Goal: Information Seeking & Learning: Check status

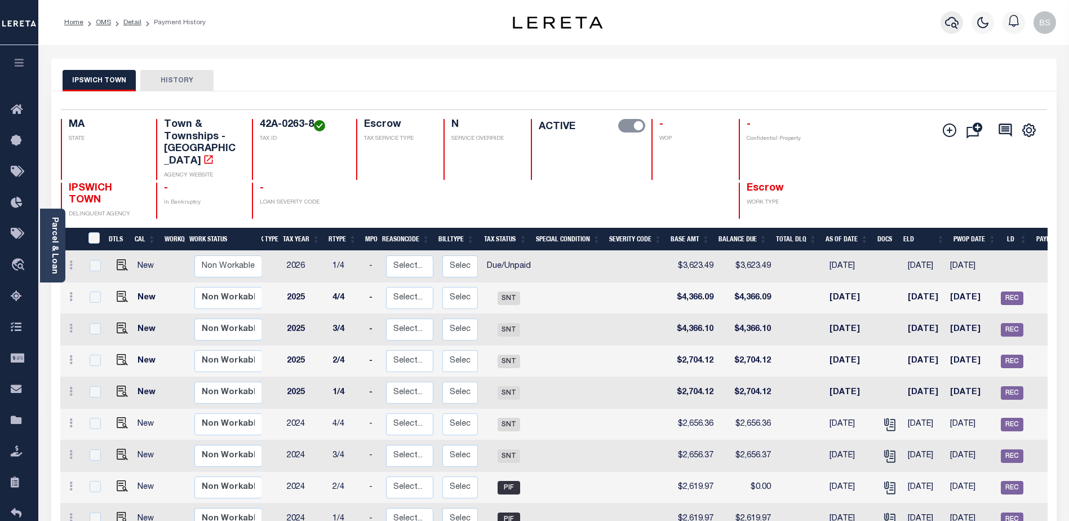
click at [954, 24] on icon "button" at bounding box center [952, 23] width 14 height 12
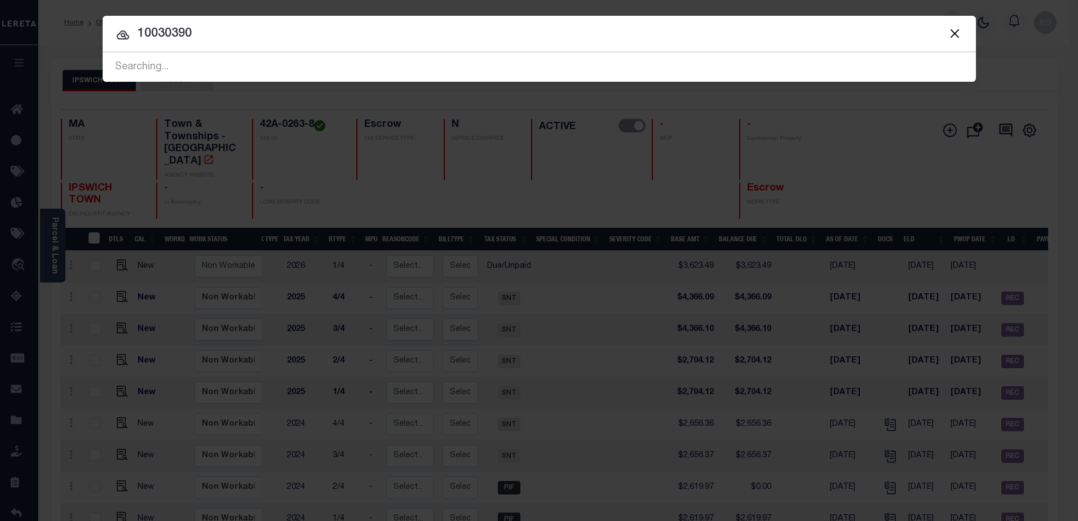
type input "10030390"
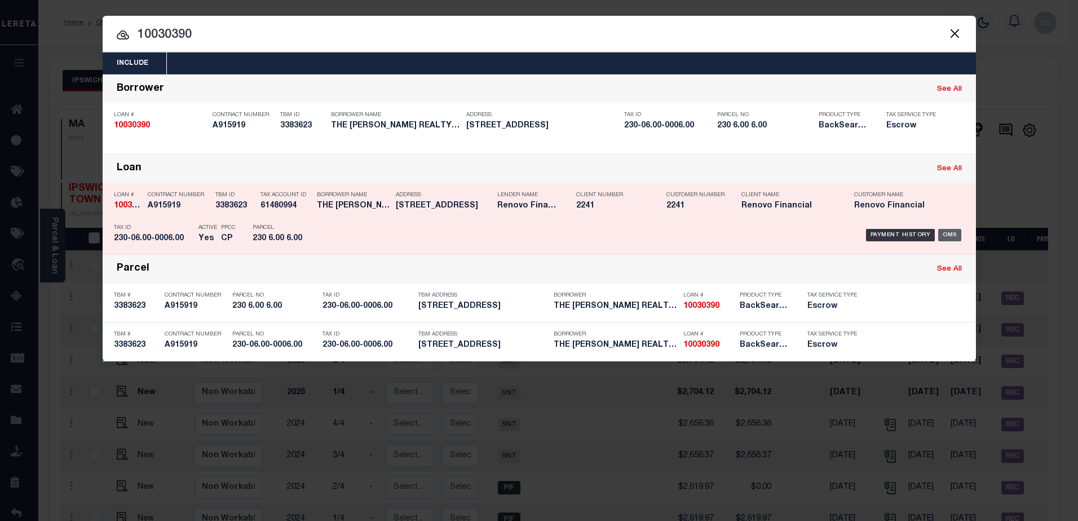
click at [941, 240] on div "OMS" at bounding box center [949, 235] width 23 height 12
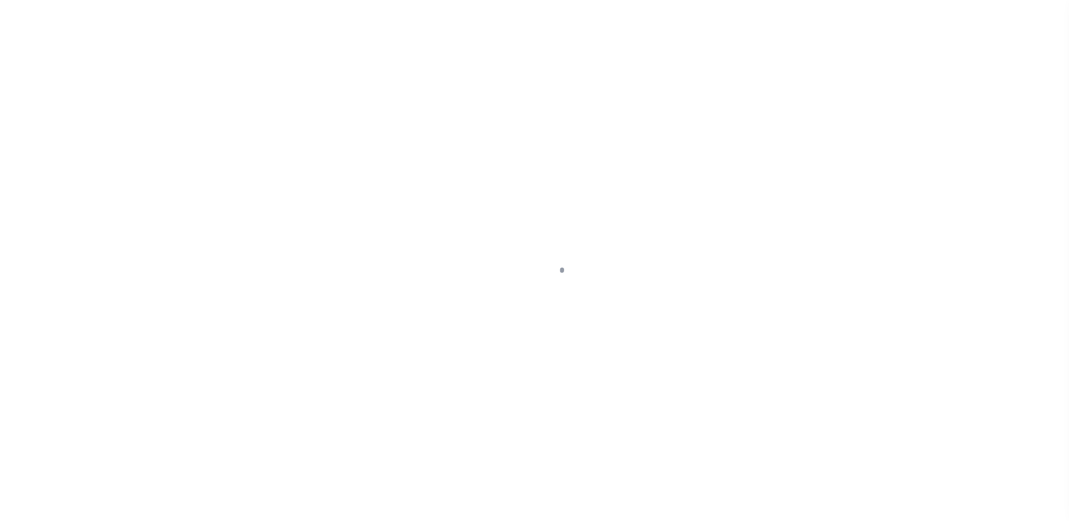
select select "10"
select select "Escrow"
type input "[STREET_ADDRESS]"
type input "230-06.00-0006.00"
select select
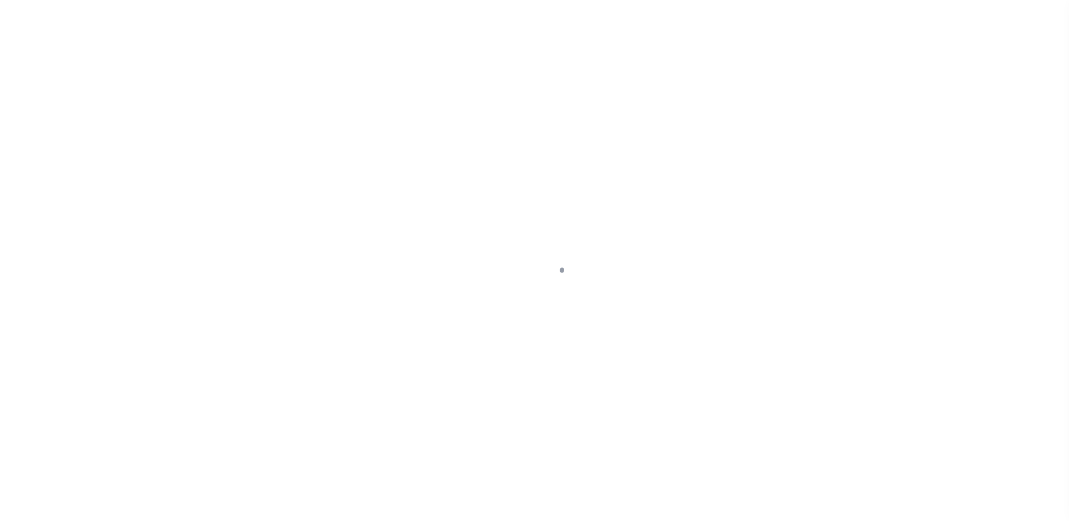
type input "LINCOLN DE 19960"
type input "a0kUS000005UUU1"
type input "DE"
select select
select select "25067"
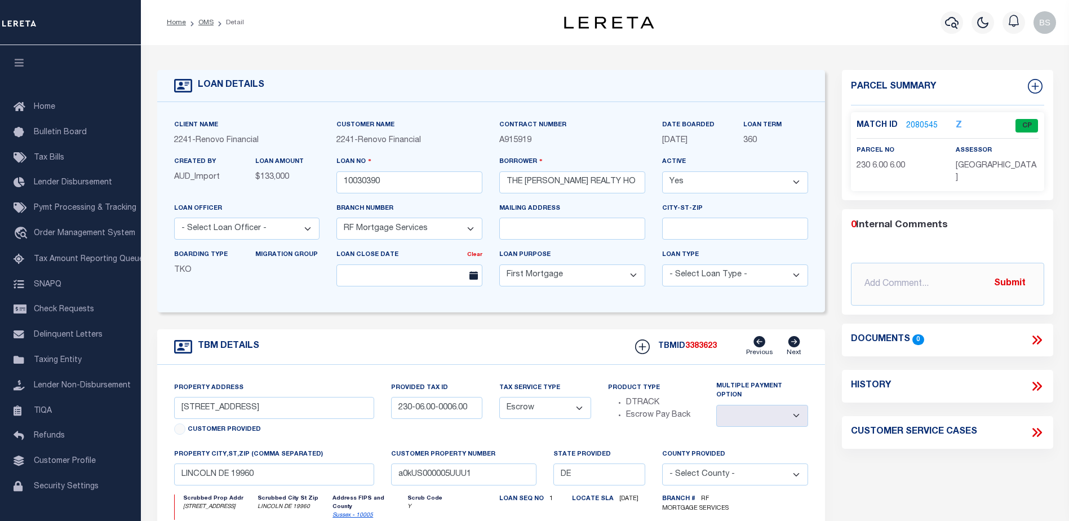
click at [919, 122] on link "2080545" at bounding box center [922, 126] width 32 height 12
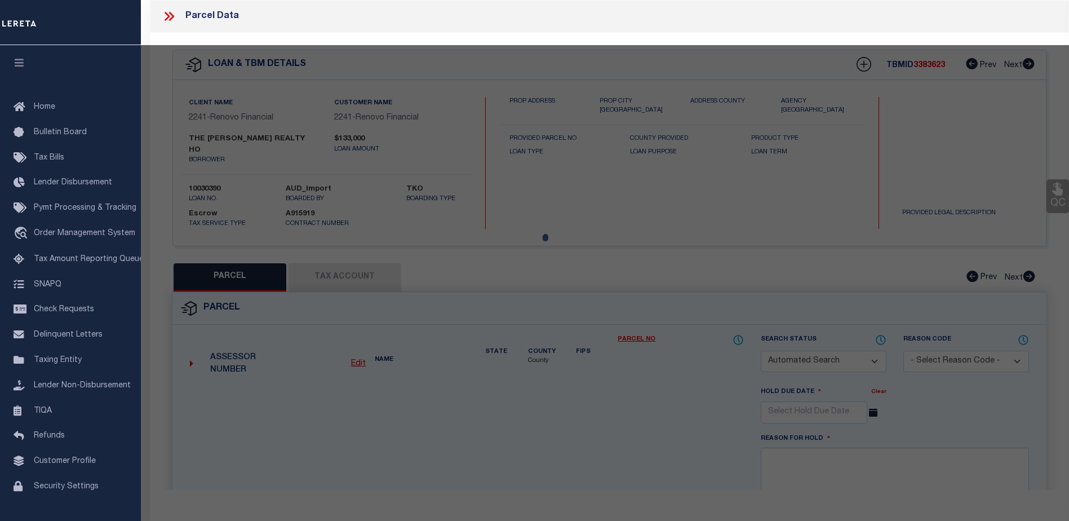
checkbox input "false"
select select "CP"
type input "[PERSON_NAME] REALTY HOLDINGS LLC"
select select
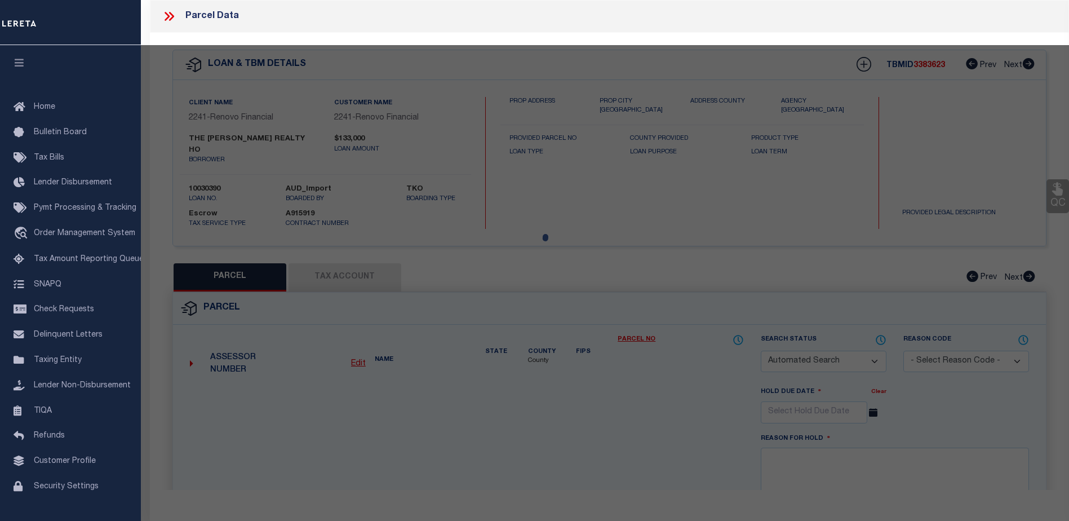
type input "[STREET_ADDRESS]"
type input "LINCOLN DE 19960"
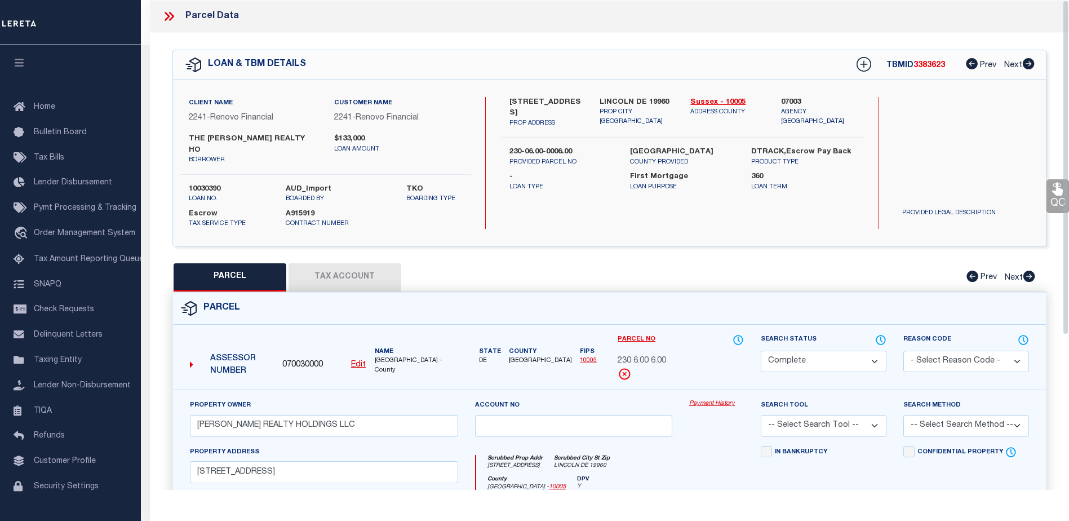
click at [709, 399] on link "Payment History" at bounding box center [716, 404] width 55 height 10
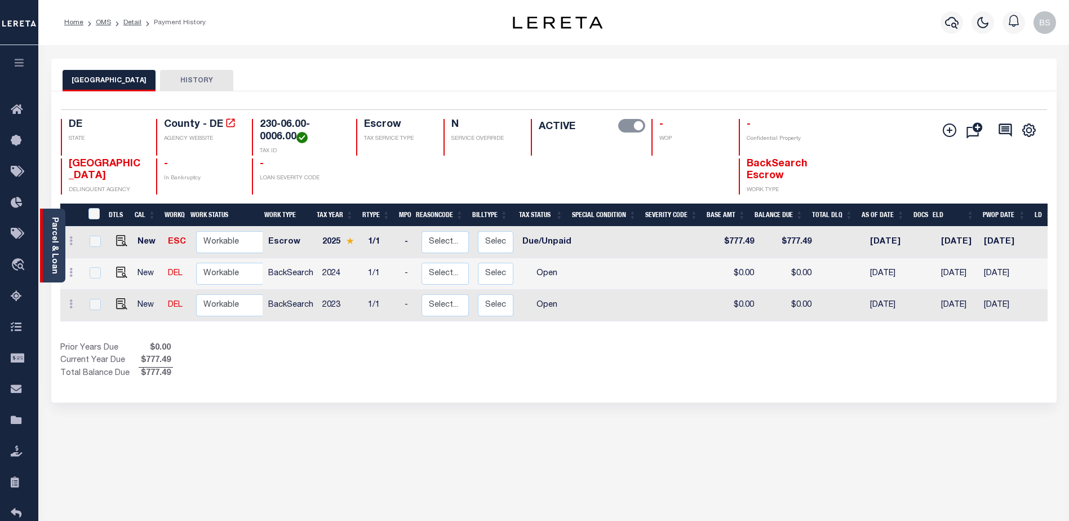
click at [51, 230] on link "Parcel & Loan" at bounding box center [54, 245] width 8 height 57
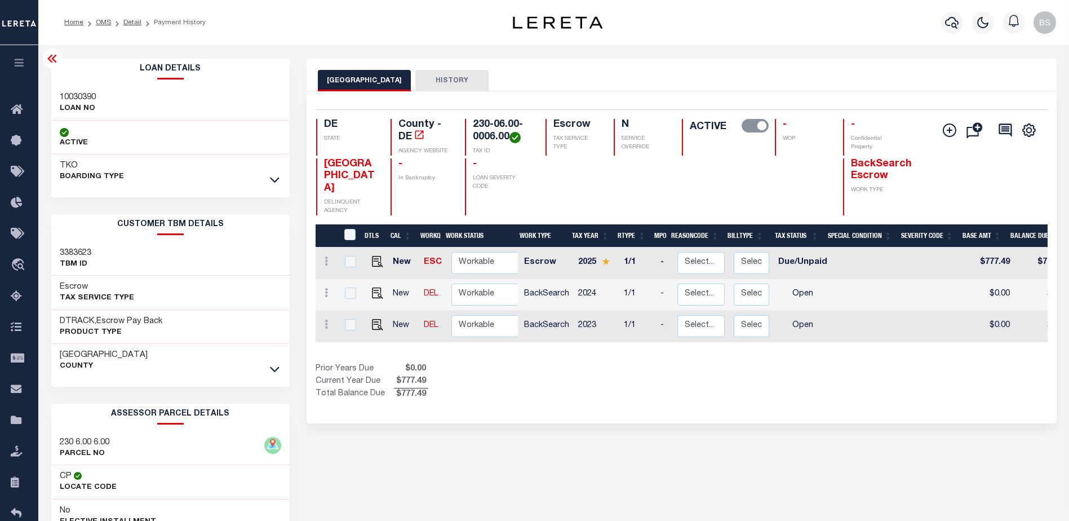
click at [269, 182] on link at bounding box center [274, 179] width 13 height 8
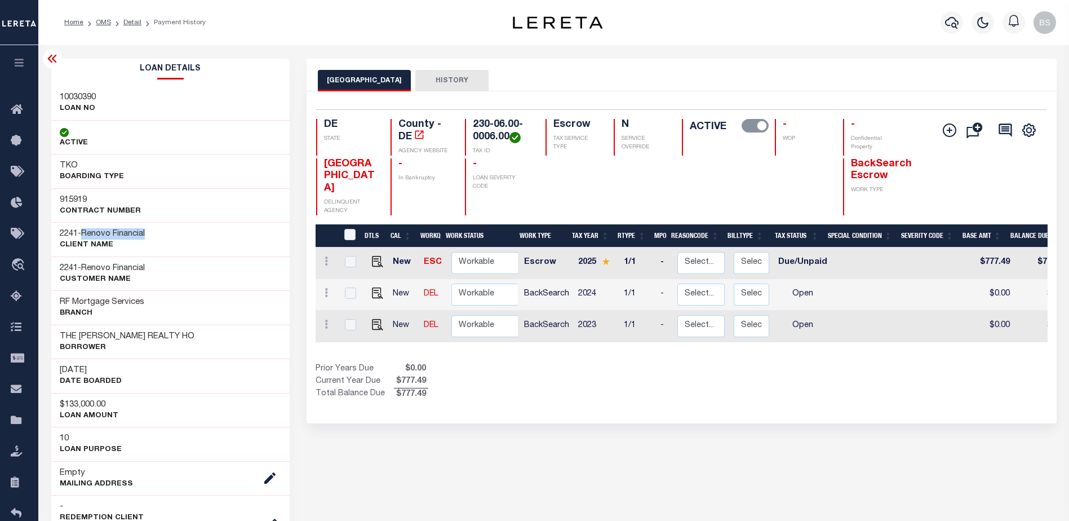
drag, startPoint x: 86, startPoint y: 231, endPoint x: 157, endPoint y: 235, distance: 70.6
click at [157, 235] on div "2241 - Renovo Financial CLIENT Name" at bounding box center [170, 239] width 239 height 34
drag, startPoint x: 157, startPoint y: 235, endPoint x: 145, endPoint y: 233, distance: 12.0
copy span "Renovo Financial"
click at [21, 110] on icon at bounding box center [20, 110] width 18 height 14
